Goal: Task Accomplishment & Management: Complete application form

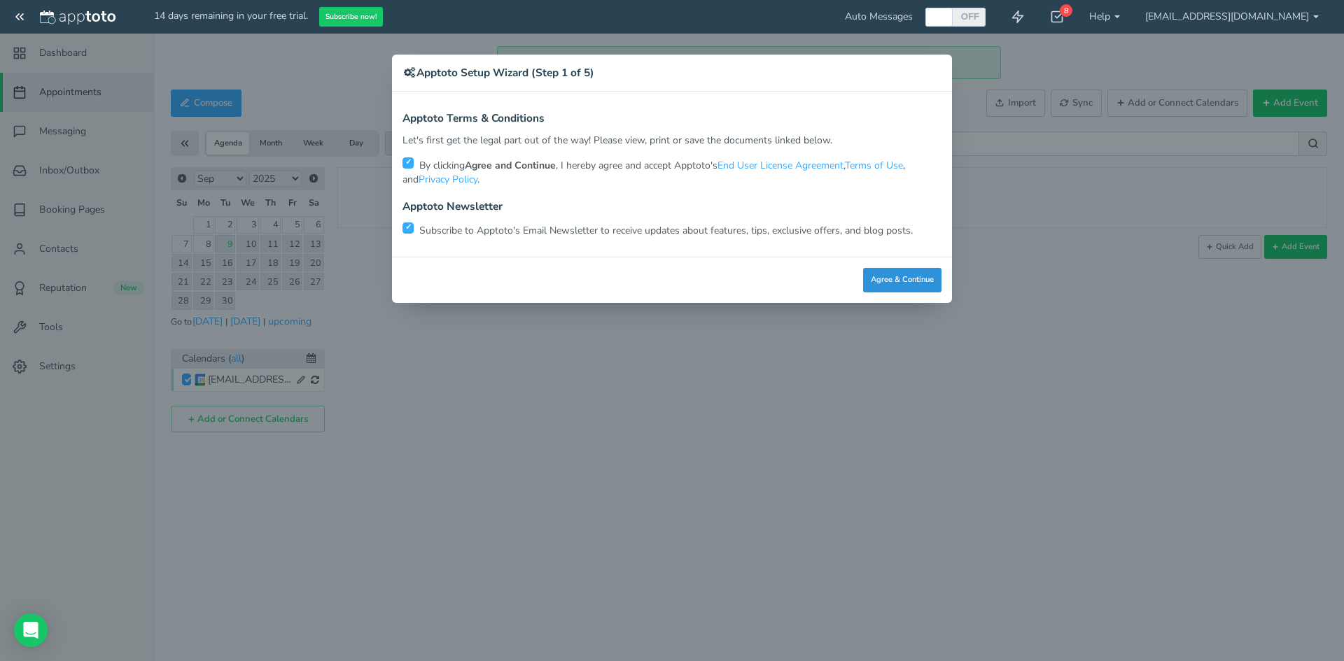
click at [901, 276] on button "Agree & Continue" at bounding box center [902, 280] width 78 height 24
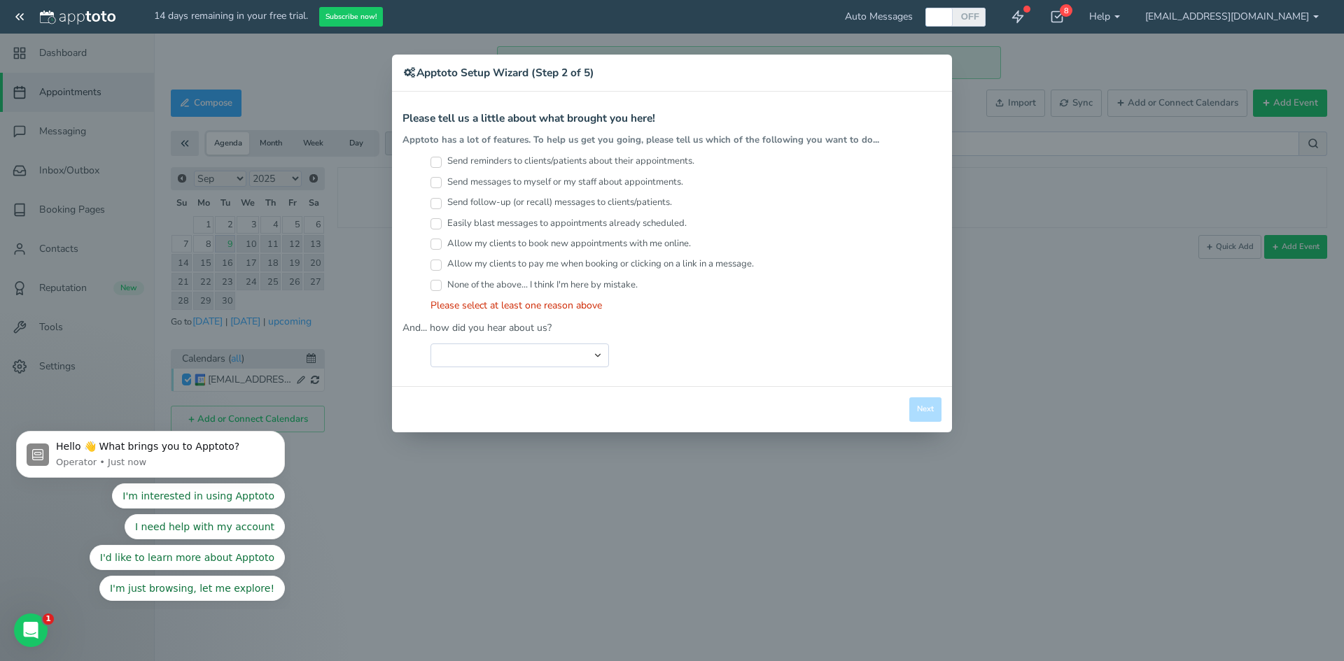
click at [442, 182] on label "Send messages to myself or my staff about appointments." at bounding box center [556, 182] width 253 height 13
click at [442, 182] on input "Send messages to myself or my staff about appointments." at bounding box center [435, 182] width 11 height 11
checkbox input "true"
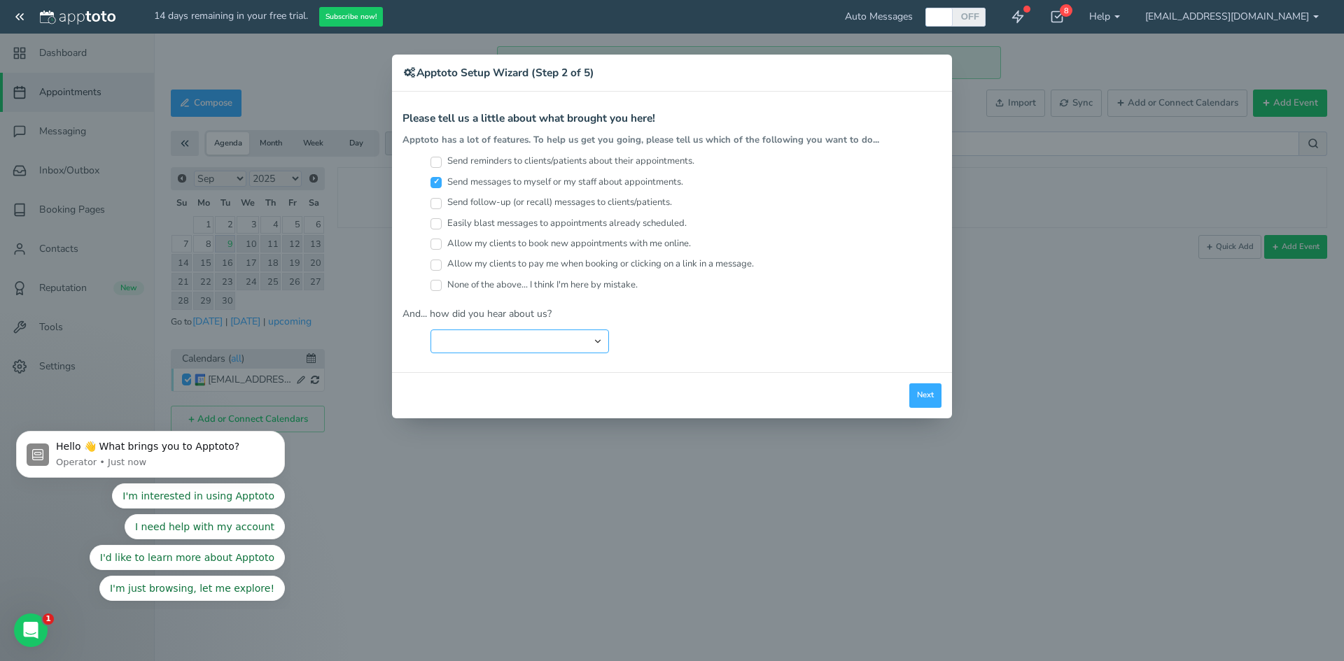
click at [572, 338] on select "Search Engine (Google, Yahoo, Bing, etc.) Search Engine Advertisement Blog Post…" at bounding box center [519, 342] width 178 height 24
select select "string:Other"
click at [430, 330] on select "Search Engine (Google, Yahoo, Bing, etc.) Search Engine Advertisement Blog Post…" at bounding box center [519, 342] width 178 height 24
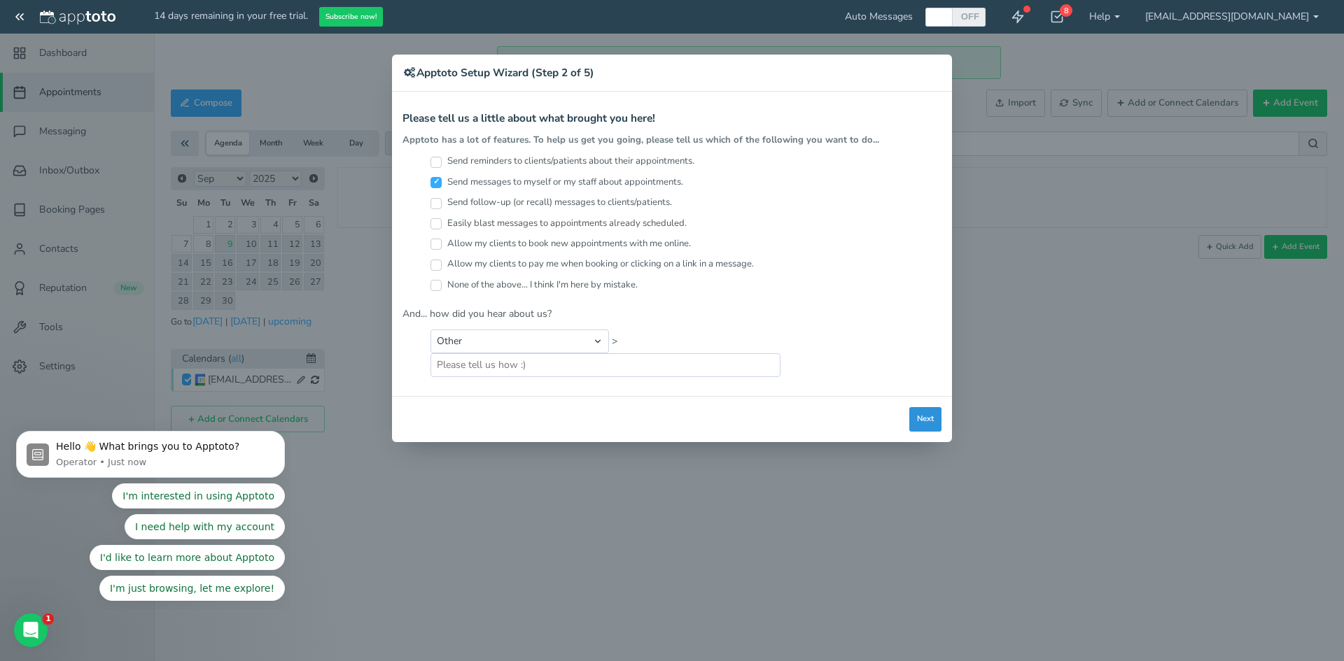
click at [920, 420] on button "Next" at bounding box center [925, 419] width 32 height 24
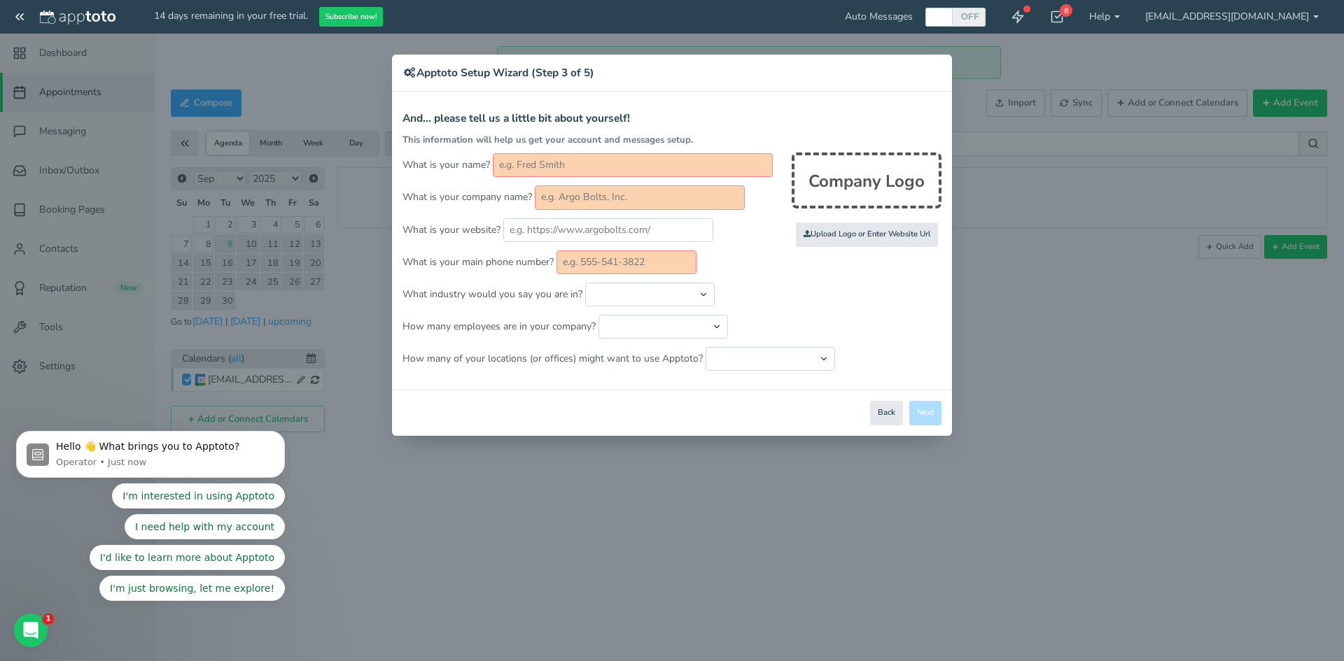
click at [1274, 19] on div "× Apptoto Setup Wizard (Step 3 of 5) Apptoto Terms & Conditions Let's first get…" at bounding box center [672, 330] width 1344 height 661
click at [1310, 12] on div "× Apptoto Setup Wizard (Step 3 of 5) Apptoto Terms & Conditions Let's first get…" at bounding box center [672, 330] width 1344 height 661
click at [1315, 17] on div "× Apptoto Setup Wizard (Step 3 of 5) Apptoto Terms & Conditions Let's first get…" at bounding box center [672, 330] width 1344 height 661
click at [876, 405] on button "Back" at bounding box center [886, 413] width 33 height 24
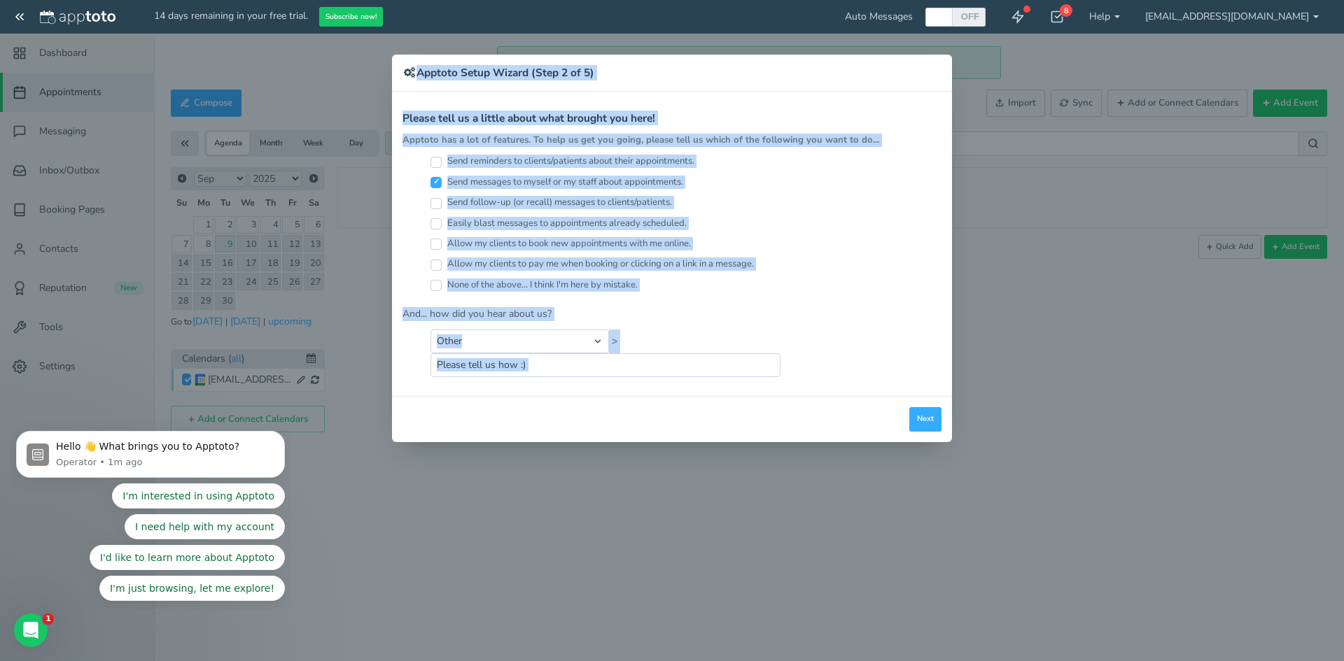
click at [885, 412] on div "Close Logout Cancel Back Saving! Save Done Next Agree & Continue" at bounding box center [672, 419] width 560 height 46
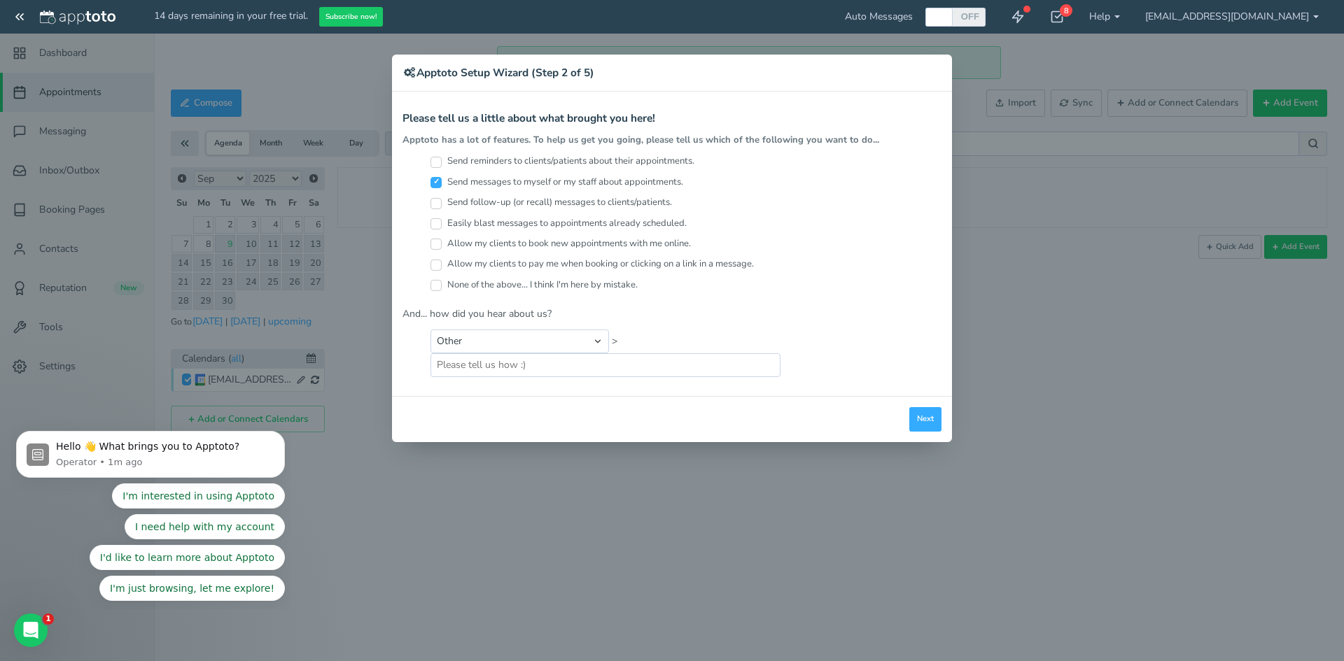
click at [1238, 315] on div "× Apptoto Setup Wizard (Step 2 of 5) Apptoto Terms & Conditions Let's first get…" at bounding box center [672, 330] width 1344 height 661
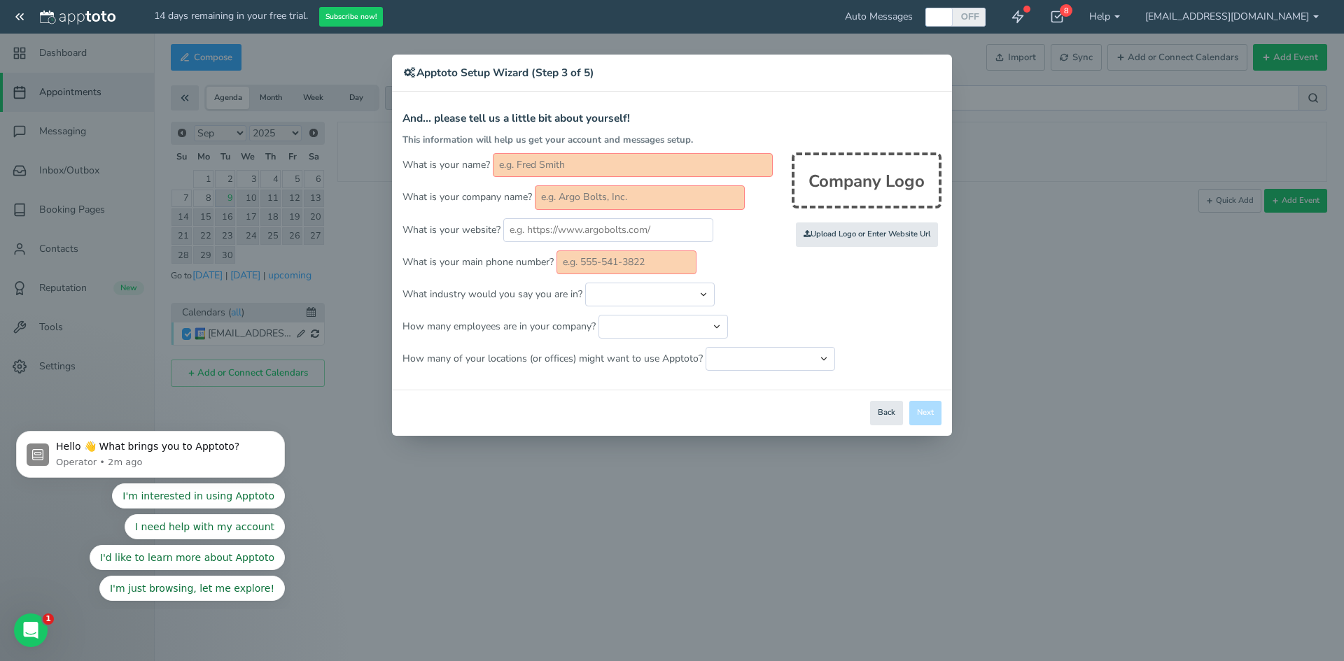
click at [998, 214] on div "× Apptoto Setup Wizard (Step 3 of 5) Apptoto Terms & Conditions Let's first get…" at bounding box center [672, 330] width 1344 height 661
click at [906, 248] on form "And... please tell us a little bit about yourself! This information will help u…" at bounding box center [671, 242] width 539 height 258
drag, startPoint x: 414, startPoint y: 69, endPoint x: 602, endPoint y: 190, distance: 223.8
click at [414, 69] on icon at bounding box center [409, 72] width 14 height 10
click at [891, 416] on button "Back" at bounding box center [886, 413] width 33 height 24
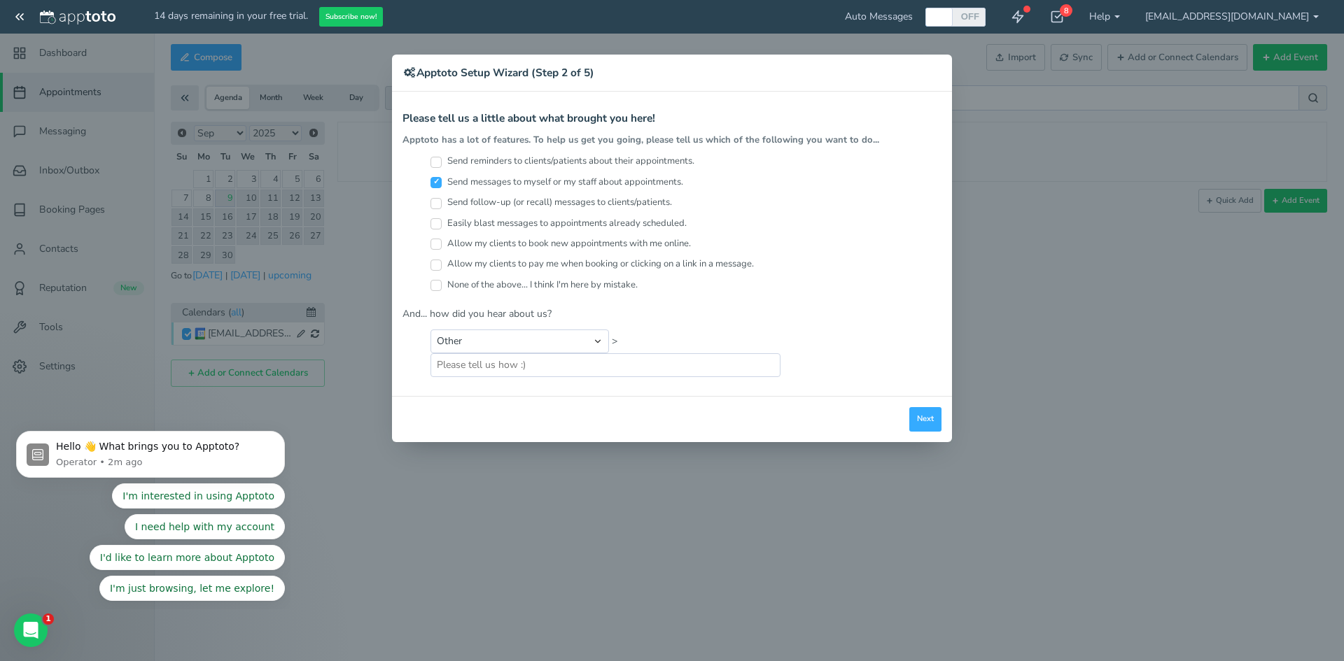
click at [787, 528] on div "× Apptoto Setup Wizard (Step 2 of 5) Apptoto Terms & Conditions Let's first get…" at bounding box center [672, 330] width 1344 height 661
click at [1305, 13] on div "× Apptoto Setup Wizard (Step 2 of 5) Apptoto Terms & Conditions Let's first get…" at bounding box center [672, 330] width 1344 height 661
click at [1315, 15] on div "× Apptoto Setup Wizard (Step 2 of 5) Apptoto Terms & Conditions Let's first get…" at bounding box center [672, 330] width 1344 height 661
drag, startPoint x: 1228, startPoint y: 15, endPoint x: 1195, endPoint y: 14, distance: 32.9
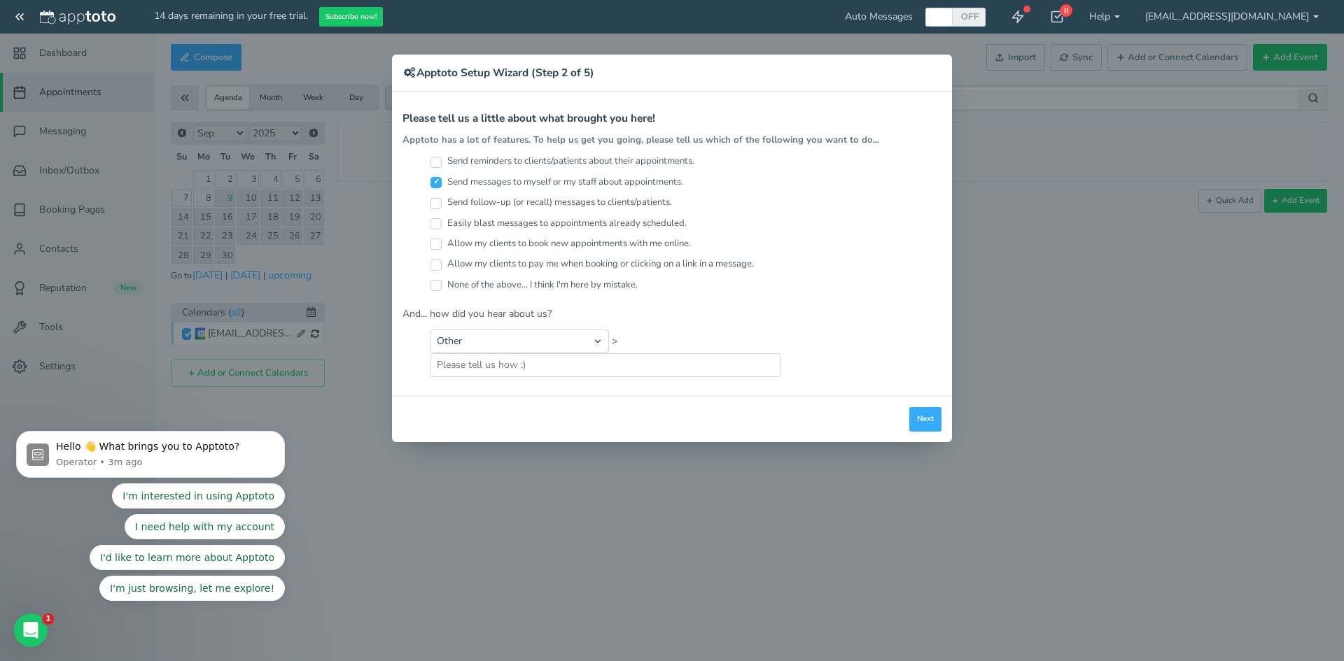
click at [1226, 15] on div "× Apptoto Setup Wizard (Step 2 of 5) Apptoto Terms & Conditions Let's first get…" at bounding box center [672, 330] width 1344 height 661
drag, startPoint x: 909, startPoint y: 17, endPoint x: 1030, endPoint y: 7, distance: 121.5
click at [911, 17] on div "× Apptoto Setup Wizard (Step 2 of 5) Apptoto Terms & Conditions Let's first get…" at bounding box center [672, 330] width 1344 height 661
click at [1145, 16] on div "× Apptoto Setup Wizard (Step 2 of 5) Apptoto Terms & Conditions Let's first get…" at bounding box center [672, 330] width 1344 height 661
click at [1236, 14] on div "× Apptoto Setup Wizard (Step 2 of 5) Apptoto Terms & Conditions Let's first get…" at bounding box center [672, 330] width 1344 height 661
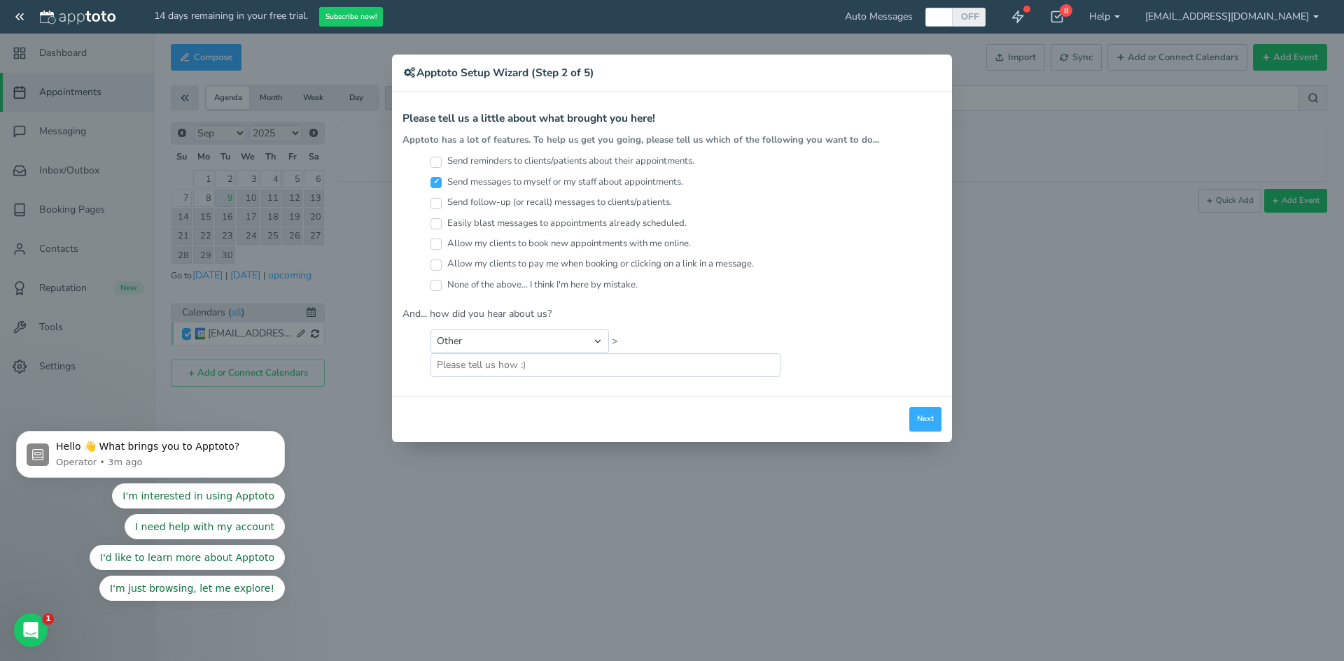
click at [23, 17] on div "× Apptoto Setup Wizard (Step 2 of 5) Apptoto Terms & Conditions Let's first get…" at bounding box center [672, 330] width 1344 height 661
click at [656, 517] on div "× Apptoto Setup Wizard (Step 2 of 5) Apptoto Terms & Conditions Let's first get…" at bounding box center [672, 330] width 1344 height 661
click at [908, 426] on div "Close Logout Cancel Back Saving! Save Done Next Agree & Continue" at bounding box center [672, 419] width 560 height 46
click at [923, 422] on button "Next" at bounding box center [925, 419] width 32 height 24
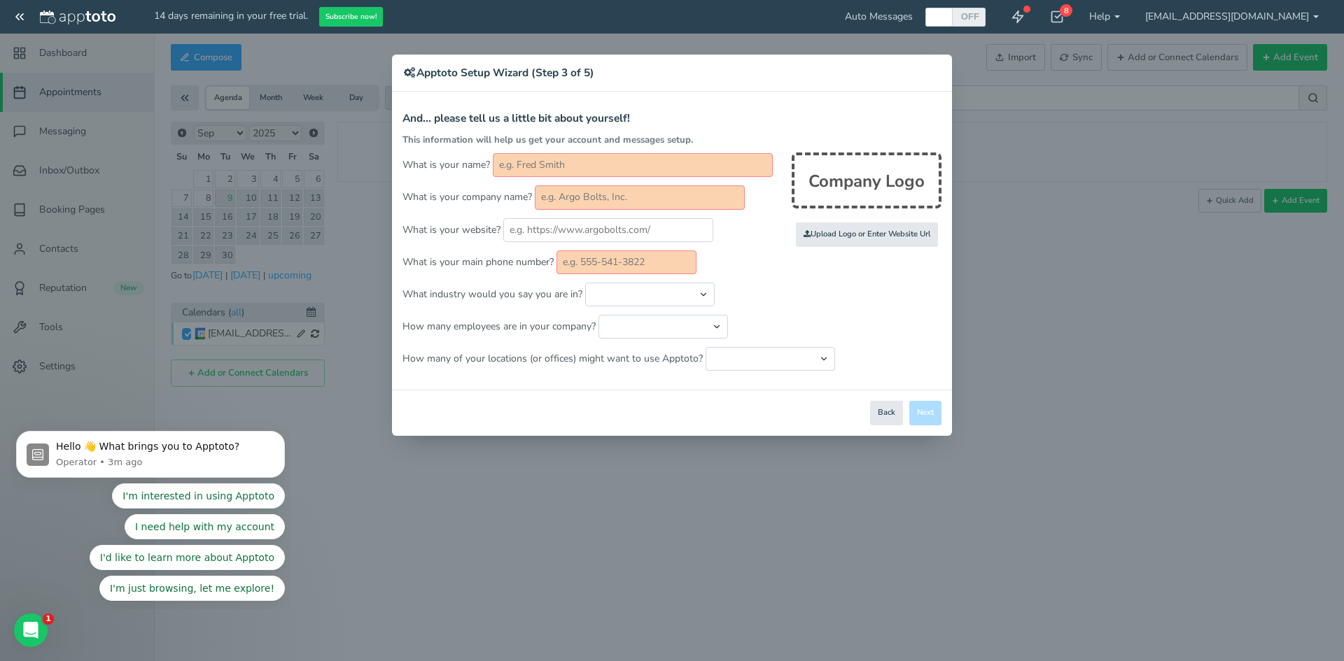
click at [931, 419] on div "Close Logout Cancel Back Saving! Save Done Next Agree & Continue" at bounding box center [672, 413] width 560 height 46
click at [631, 162] on input "text" at bounding box center [633, 165] width 280 height 24
type input "Alyssa"
click at [651, 196] on input "text" at bounding box center [640, 197] width 210 height 24
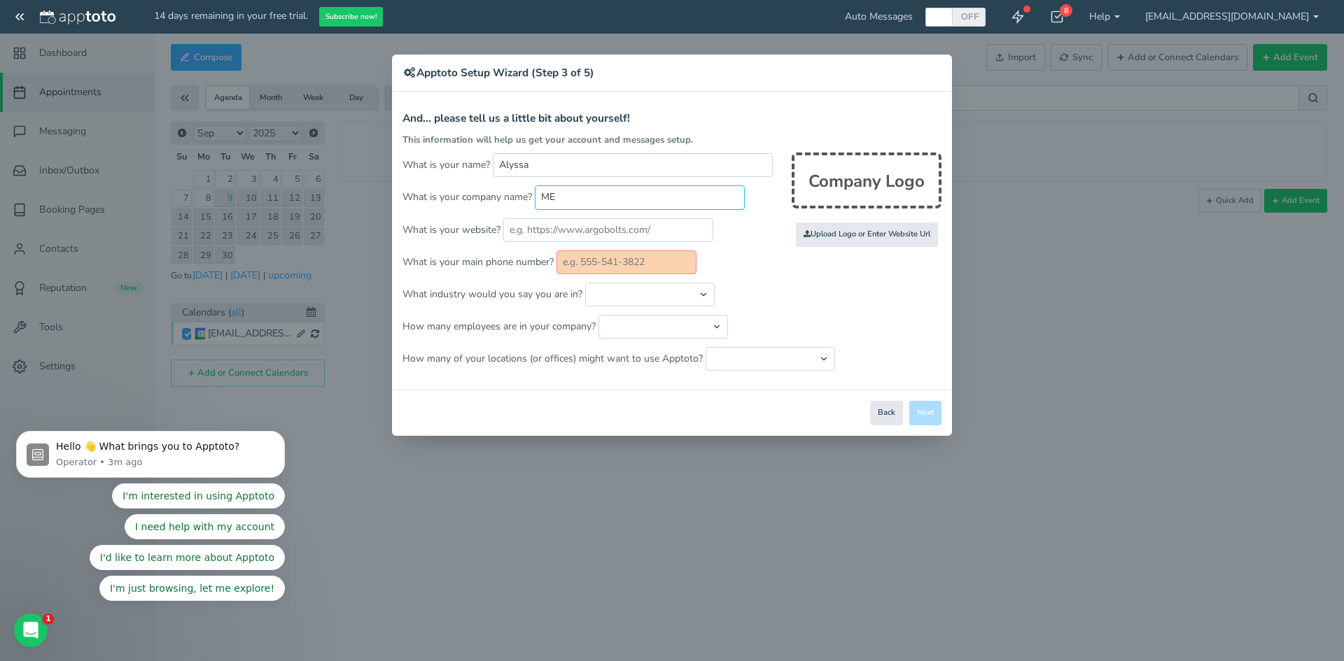
type input "M"
type input "Medical Equation"
click at [610, 262] on input "text" at bounding box center [626, 263] width 140 height 24
type input "512"
click at [930, 413] on button "Next" at bounding box center [925, 413] width 32 height 24
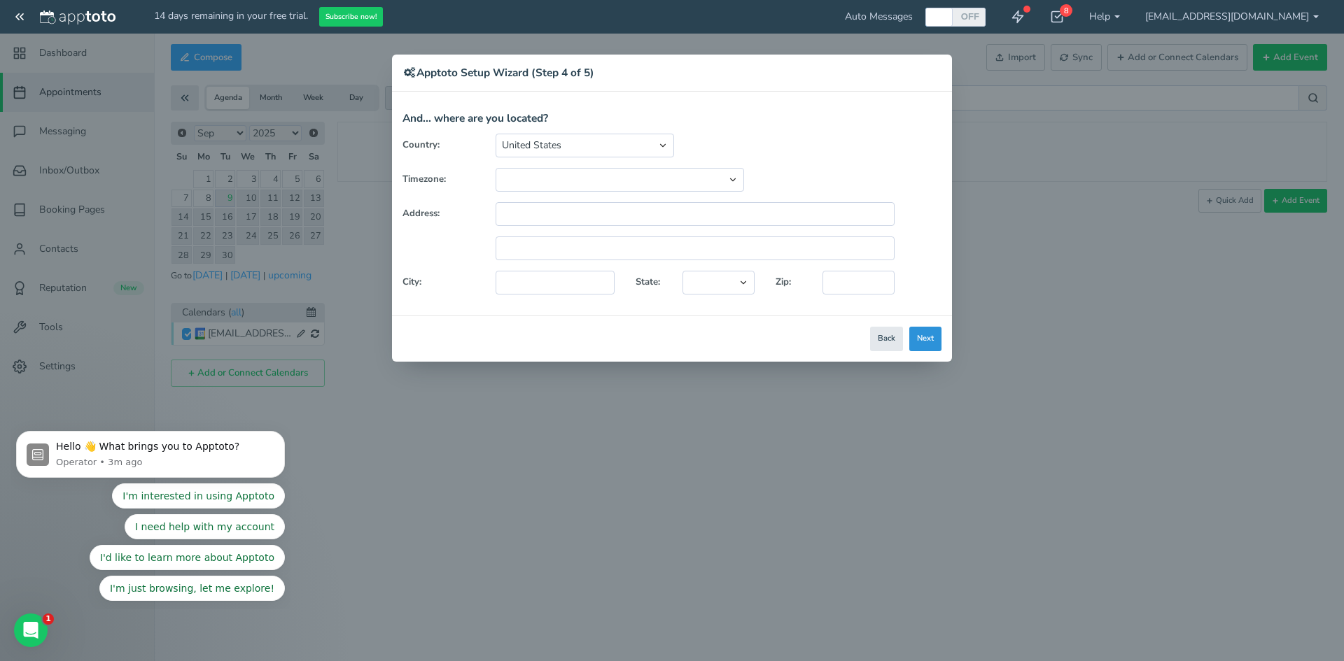
click at [930, 338] on button "Next" at bounding box center [925, 339] width 32 height 24
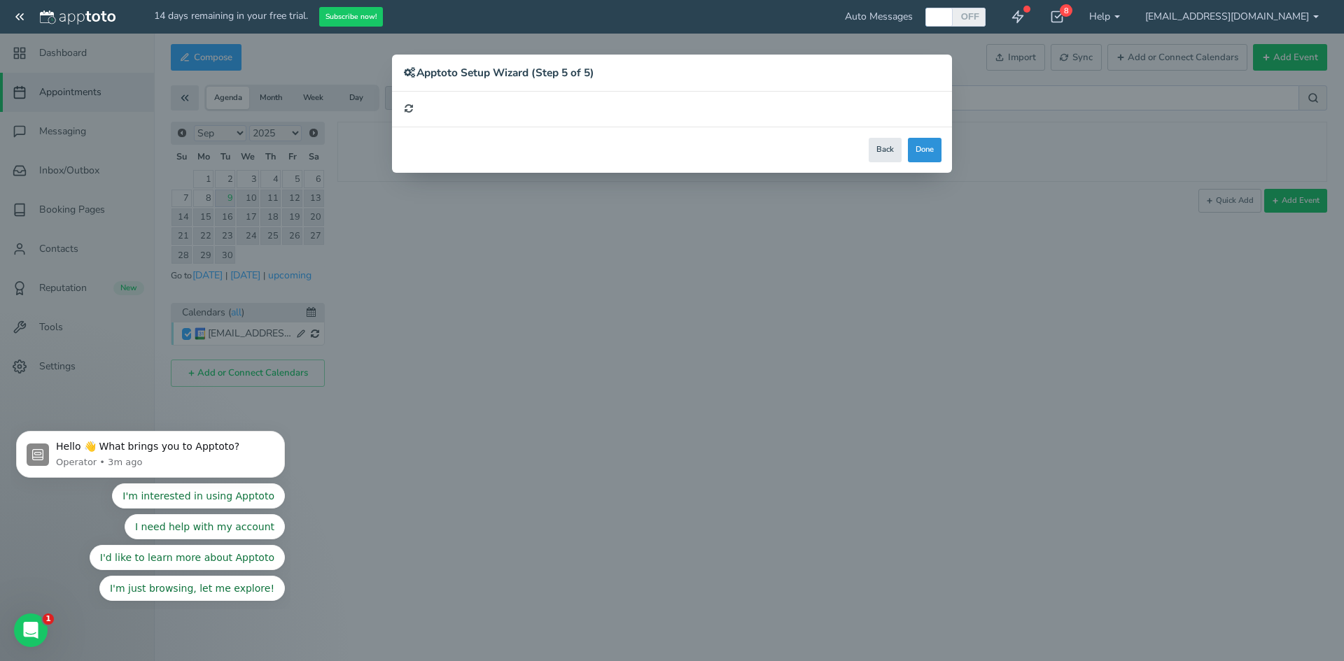
click at [919, 139] on button "Done" at bounding box center [925, 150] width 34 height 24
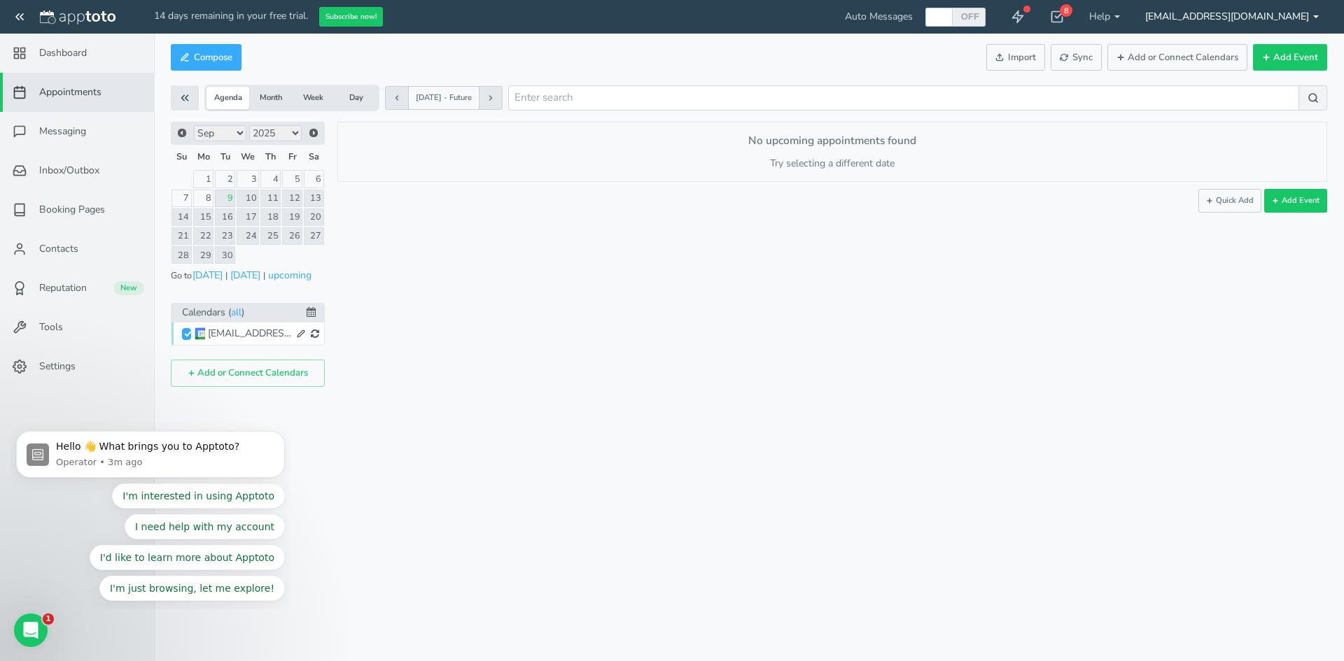
click at [1277, 11] on link "[EMAIL_ADDRESS][DOMAIN_NAME]" at bounding box center [1231, 17] width 199 height 34
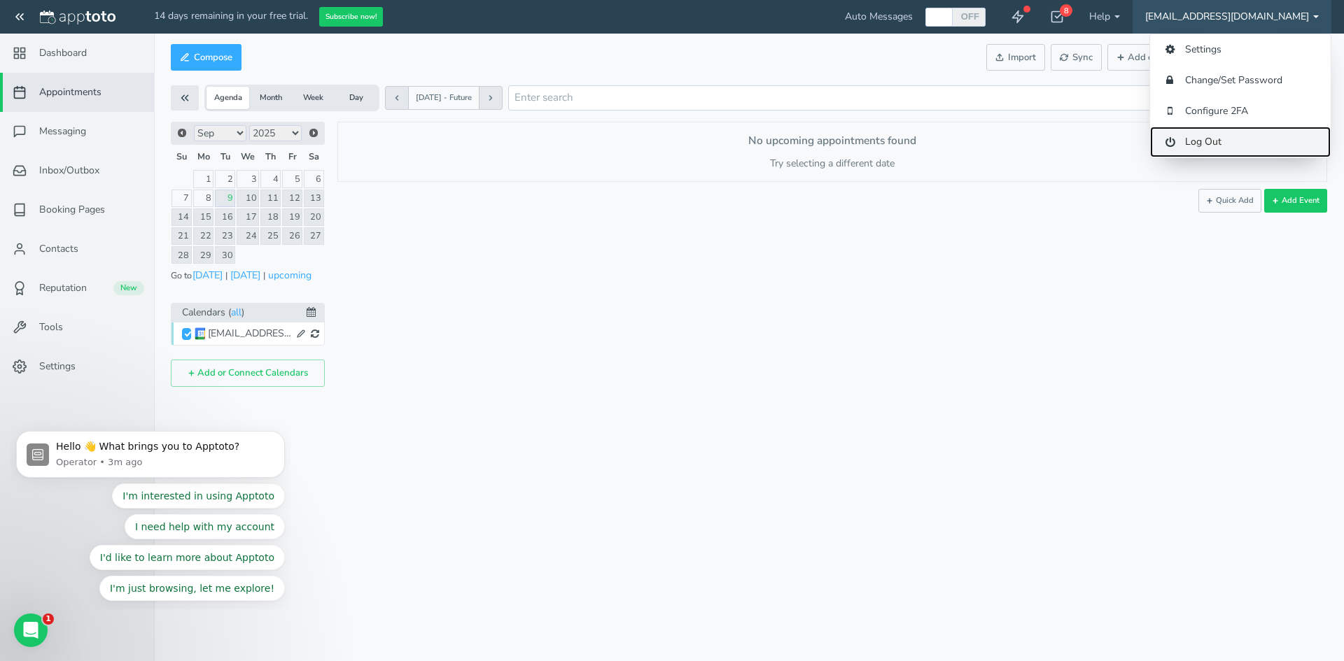
click at [1240, 136] on link "Log Out" at bounding box center [1240, 142] width 181 height 31
